Goal: Navigation & Orientation: Find specific page/section

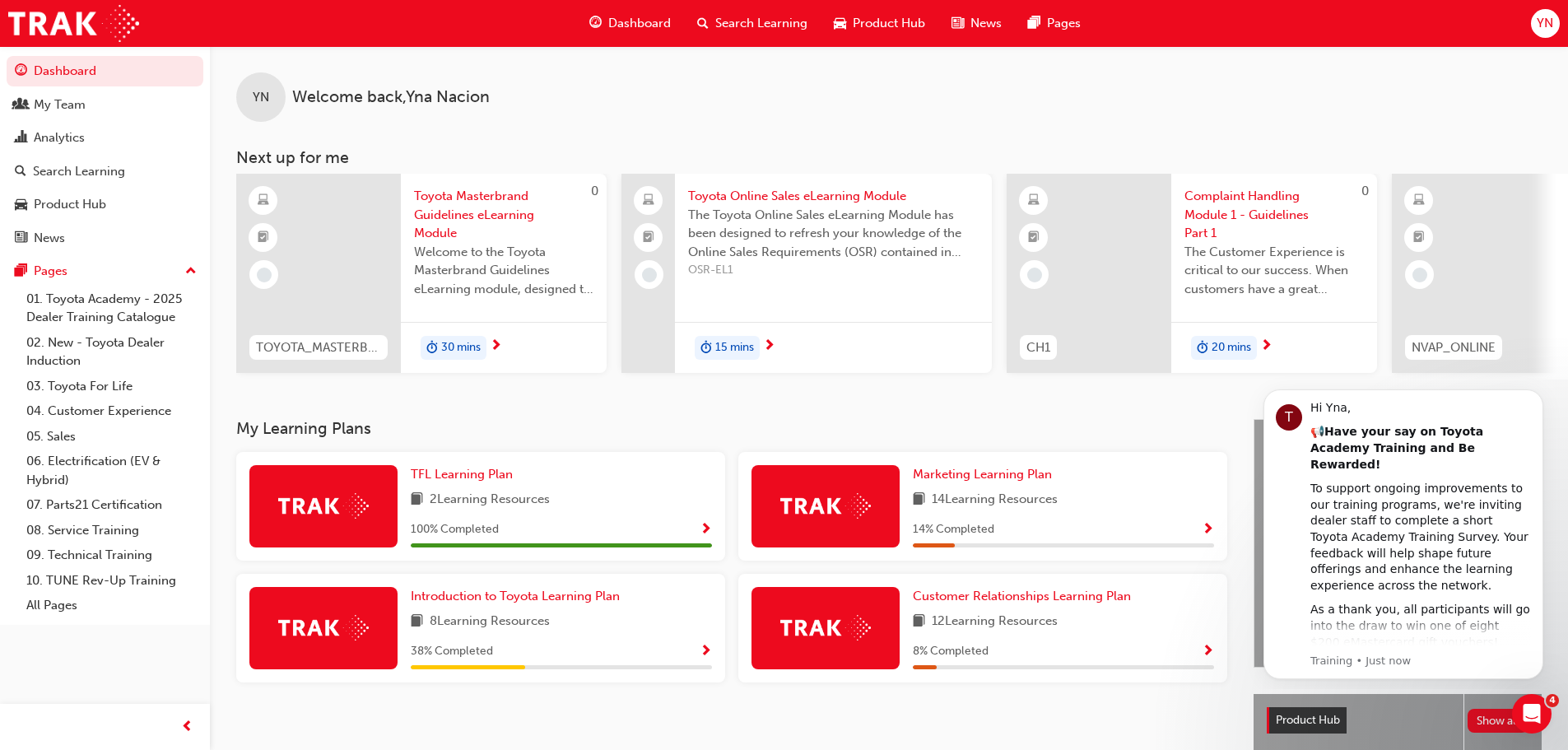
click at [624, 25] on span "Dashboard" at bounding box center [639, 23] width 62 height 19
click at [624, 20] on span "Dashboard" at bounding box center [639, 23] width 62 height 19
click at [120, 136] on div "Analytics" at bounding box center [104, 138] width 180 height 21
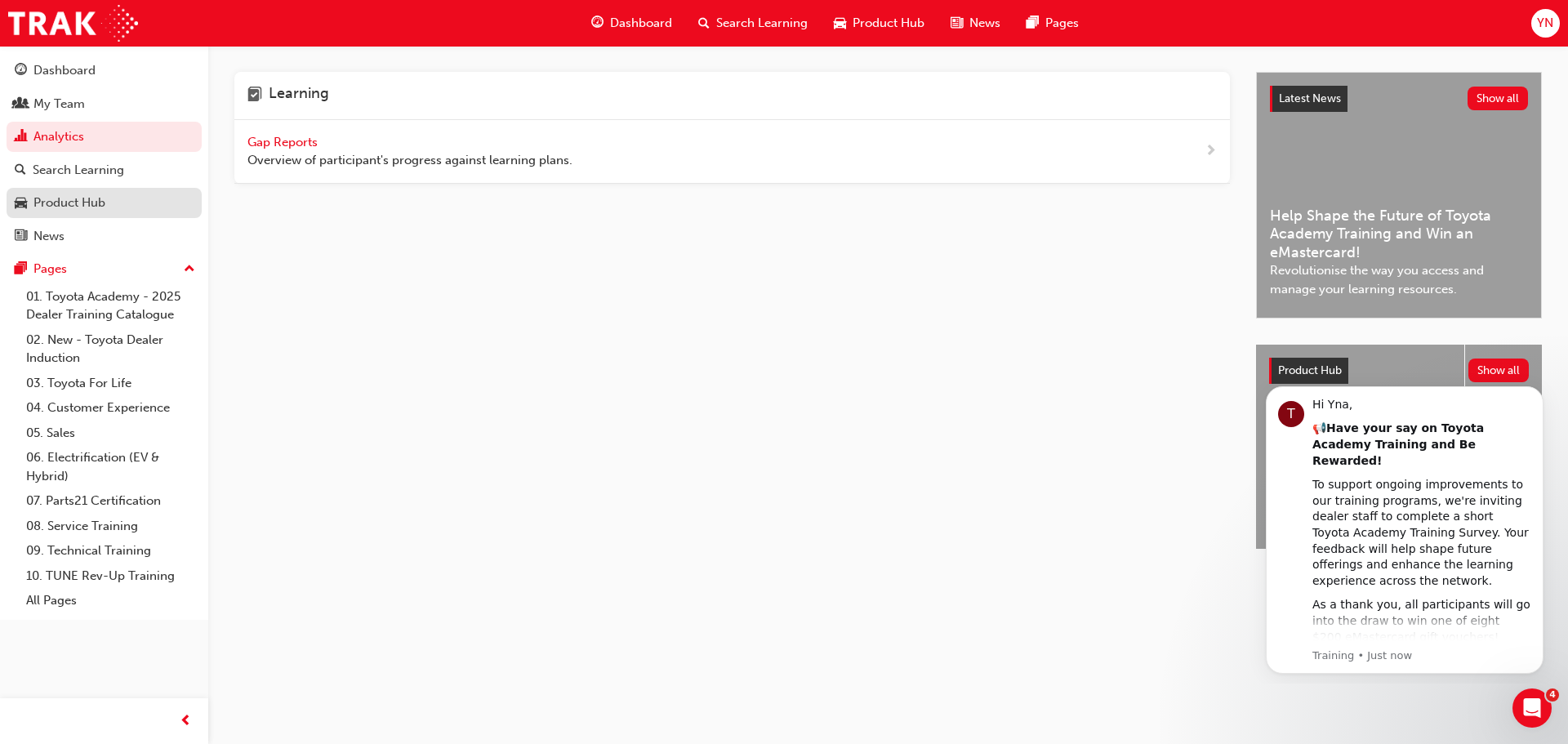
click at [126, 205] on div "Product Hub" at bounding box center [104, 203] width 179 height 20
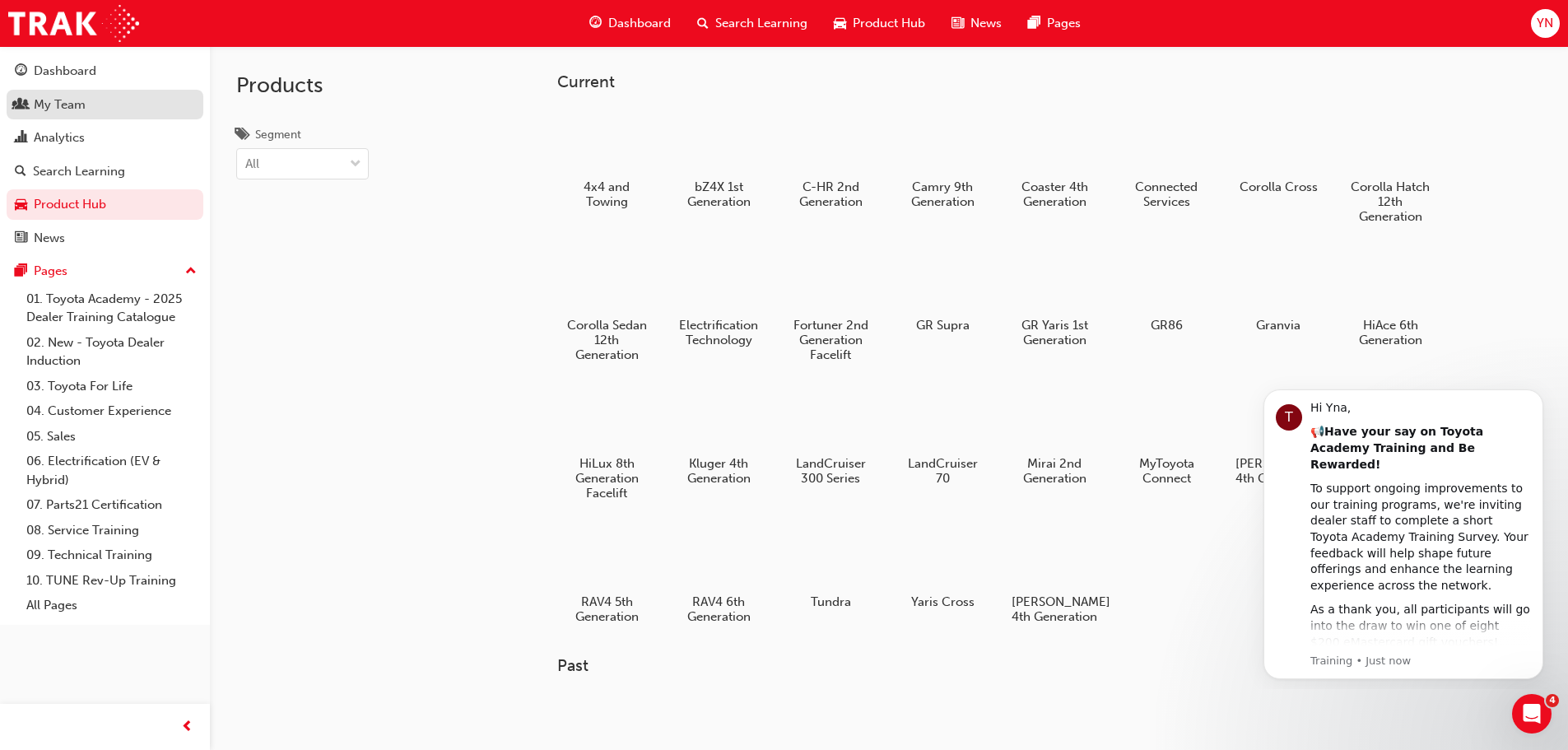
click at [113, 103] on div "My Team" at bounding box center [104, 104] width 180 height 21
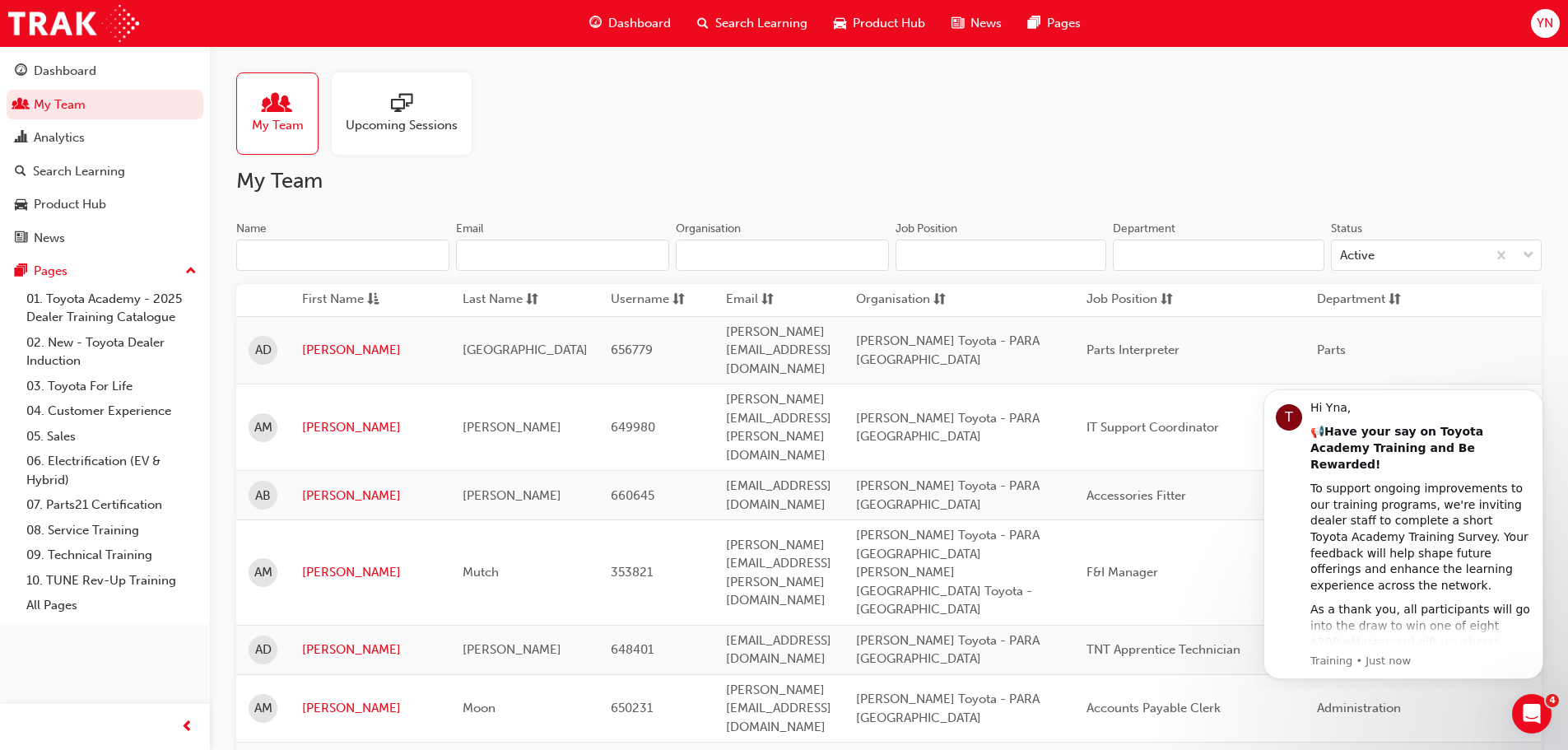
click at [641, 18] on span "Dashboard" at bounding box center [639, 23] width 62 height 19
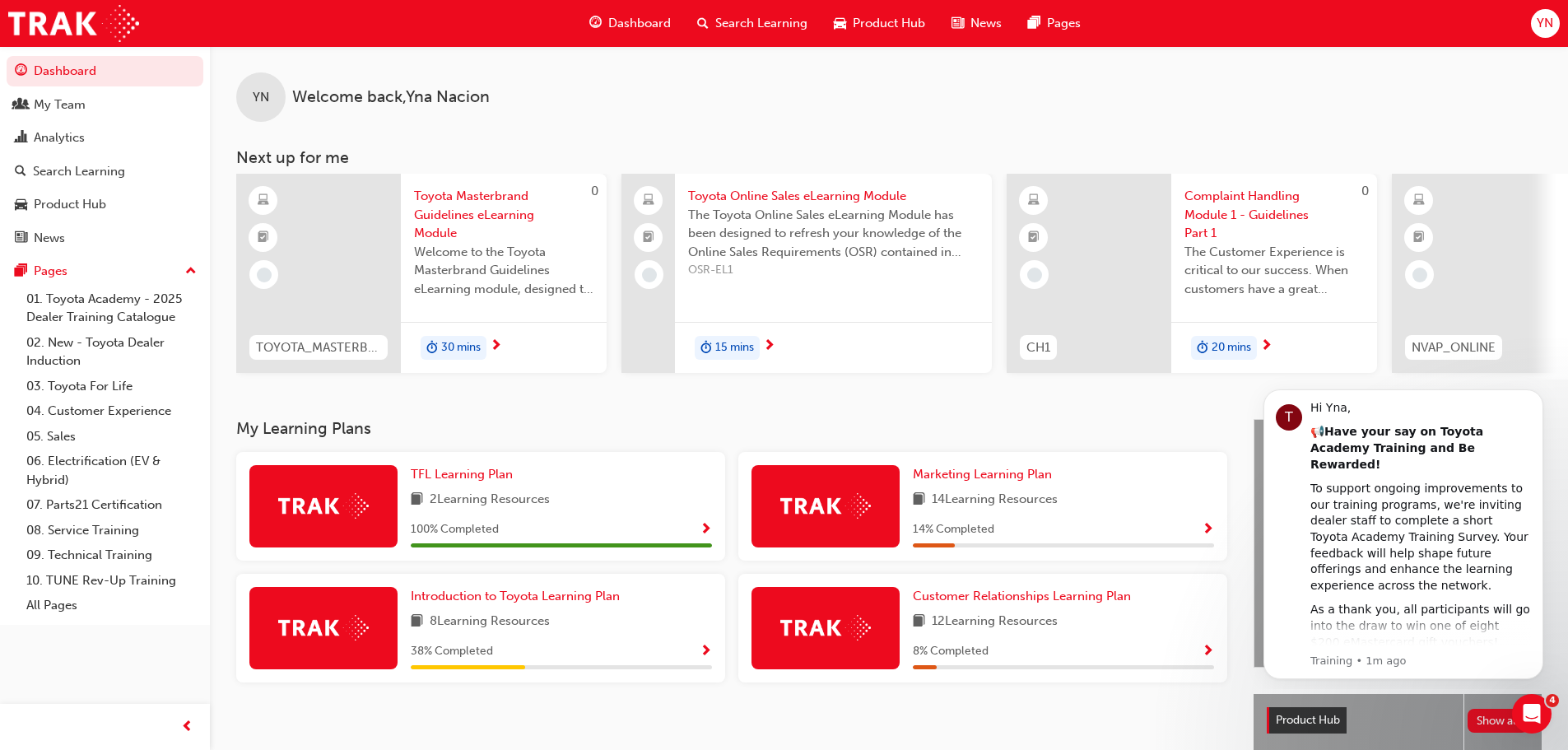
click at [955, 72] on div "YN Welcome back , [PERSON_NAME]" at bounding box center [889, 83] width 1358 height 76
